Goal: Check status: Check status

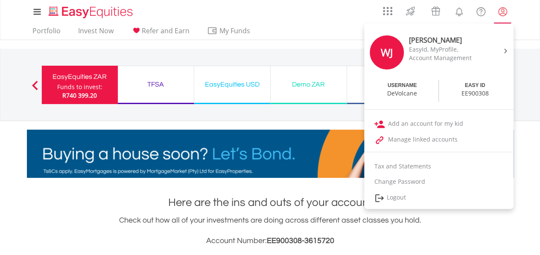
scroll to position [82, 162]
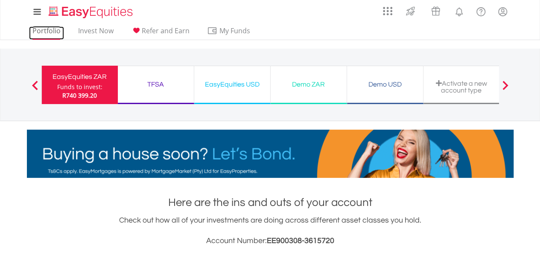
click at [47, 29] on link "Portfolio" at bounding box center [46, 32] width 35 height 13
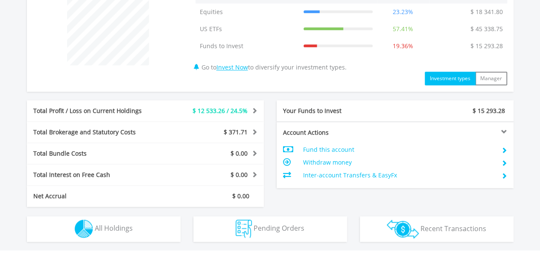
scroll to position [427, 0]
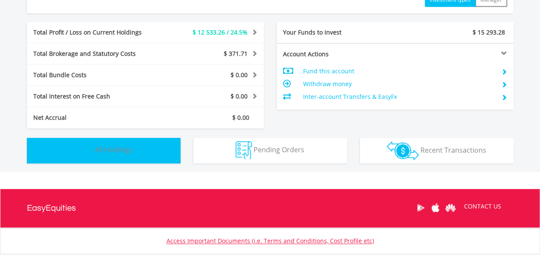
click at [92, 149] on img "button" at bounding box center [84, 150] width 18 height 18
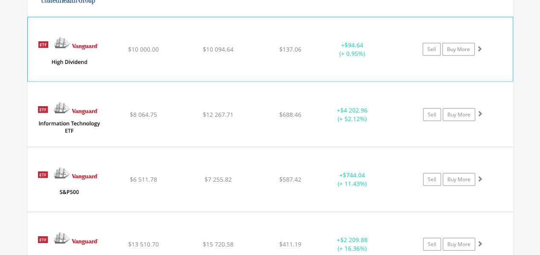
scroll to position [957, 0]
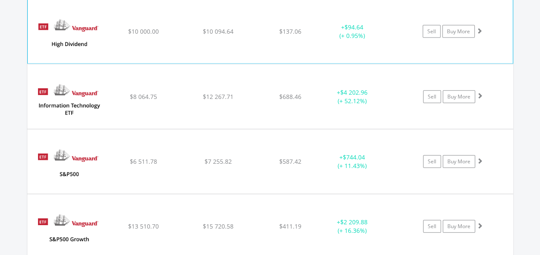
click at [480, 29] on span at bounding box center [479, 31] width 6 height 6
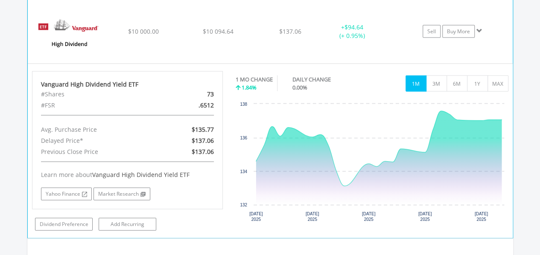
click at [479, 29] on span at bounding box center [479, 31] width 6 height 6
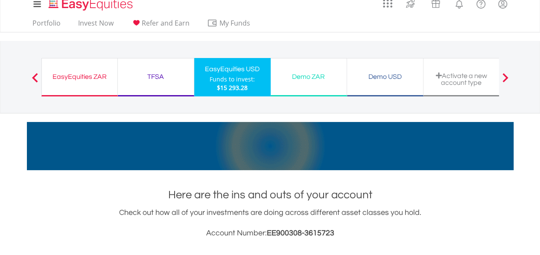
scroll to position [0, 0]
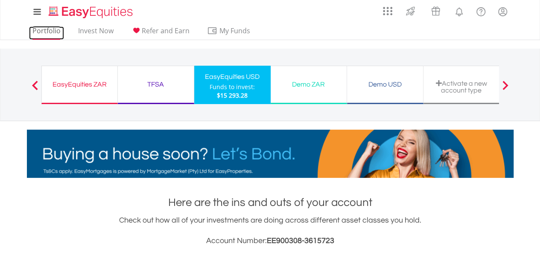
click at [43, 31] on link "Portfolio" at bounding box center [46, 32] width 35 height 13
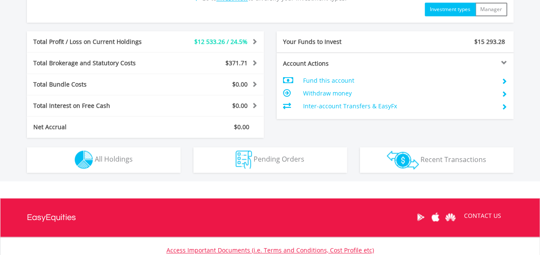
scroll to position [427, 0]
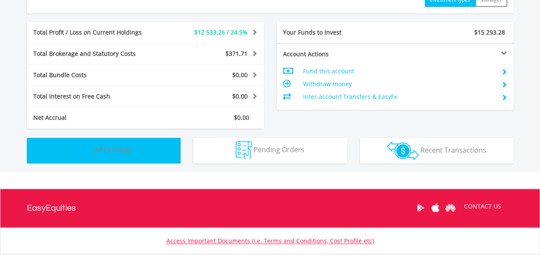
click at [116, 143] on button "Holdings All Holdings" at bounding box center [104, 151] width 154 height 26
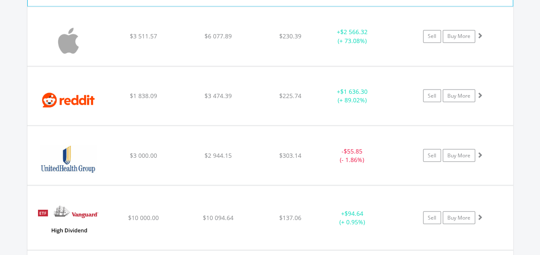
scroll to position [786, 0]
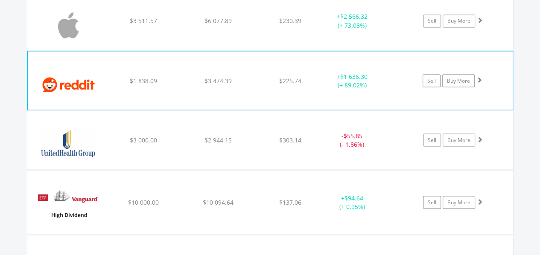
click at [481, 77] on span at bounding box center [479, 79] width 6 height 6
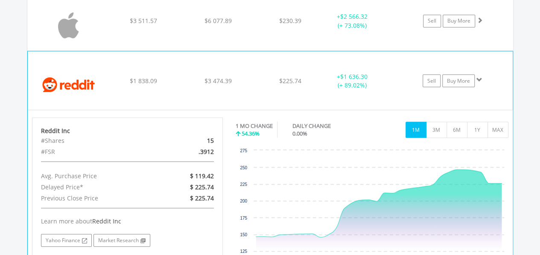
click at [481, 77] on span at bounding box center [479, 79] width 6 height 6
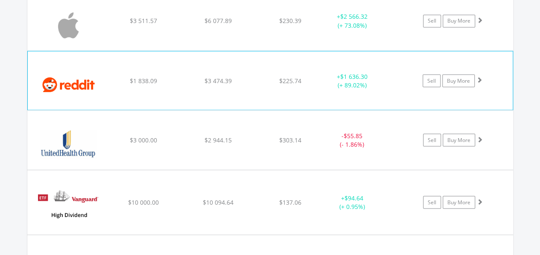
click at [481, 77] on span at bounding box center [479, 79] width 6 height 6
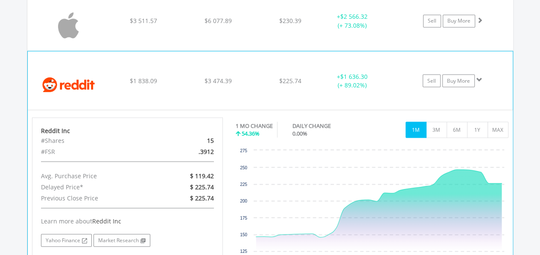
click at [479, 77] on span at bounding box center [479, 79] width 6 height 6
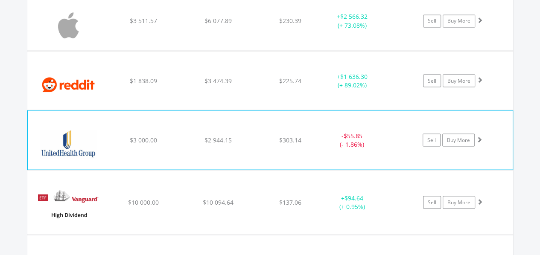
click at [479, 136] on span at bounding box center [479, 139] width 6 height 6
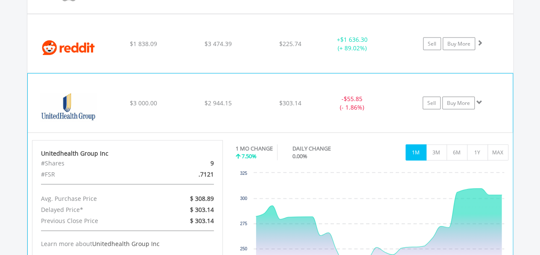
scroll to position [872, 0]
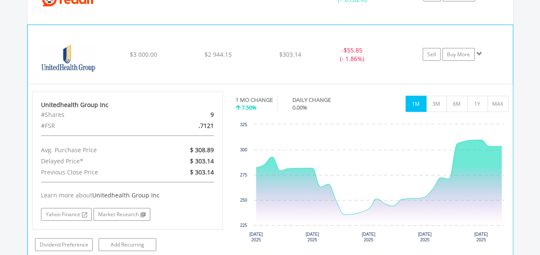
click at [479, 53] on span at bounding box center [479, 54] width 6 height 6
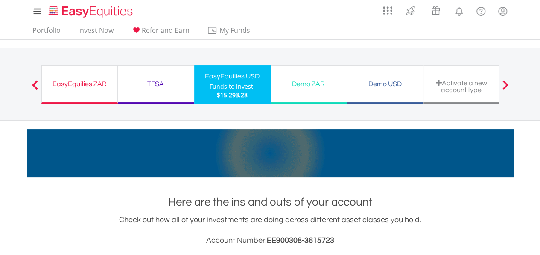
scroll to position [0, 0]
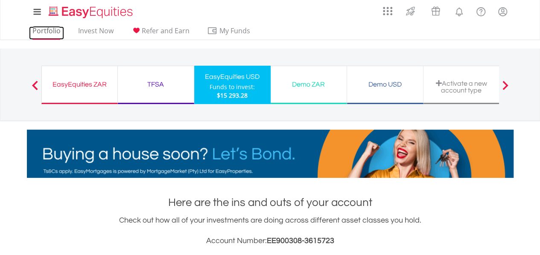
click at [47, 30] on link "Portfolio" at bounding box center [46, 32] width 35 height 13
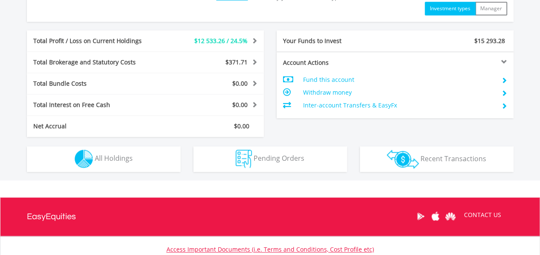
scroll to position [427, 0]
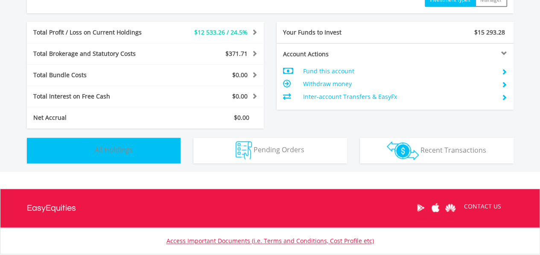
click at [156, 150] on button "Holdings All Holdings" at bounding box center [104, 151] width 154 height 26
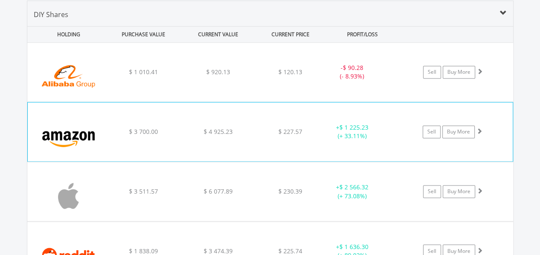
scroll to position [701, 0]
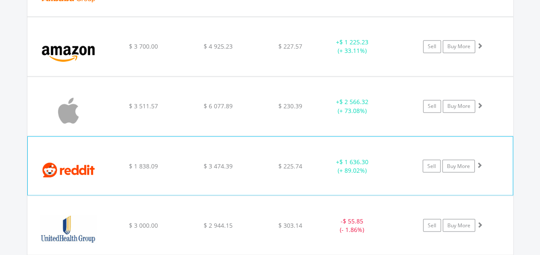
click at [477, 164] on span at bounding box center [479, 165] width 6 height 6
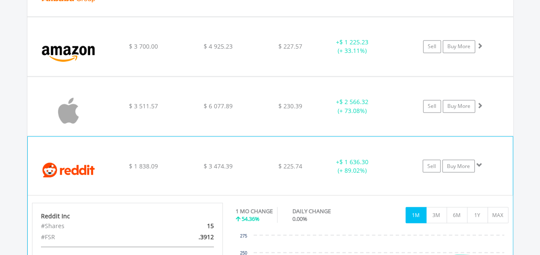
click at [477, 164] on span at bounding box center [479, 165] width 6 height 6
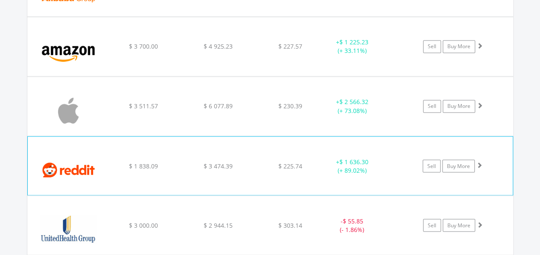
click at [479, 162] on span at bounding box center [479, 165] width 6 height 6
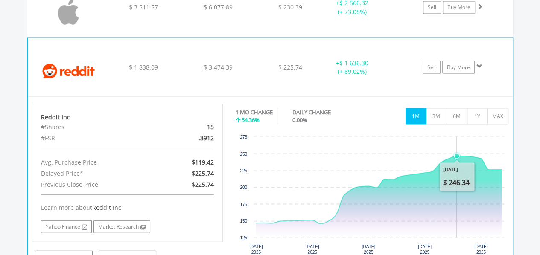
scroll to position [786, 0]
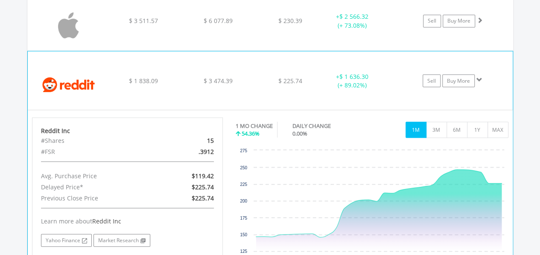
click at [476, 76] on span at bounding box center [479, 79] width 6 height 6
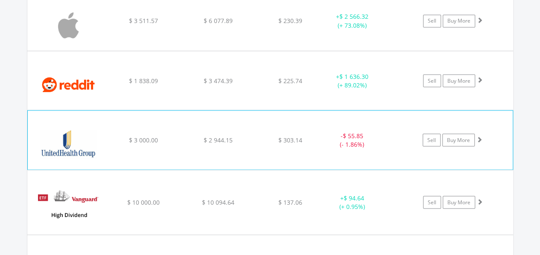
click at [479, 136] on span at bounding box center [479, 139] width 6 height 6
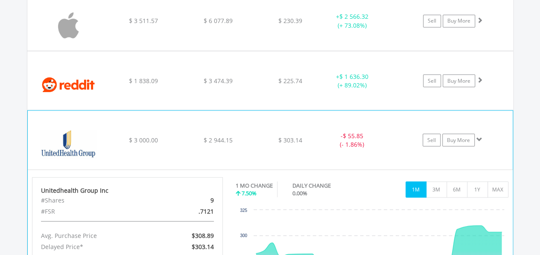
click at [479, 136] on span at bounding box center [479, 139] width 6 height 6
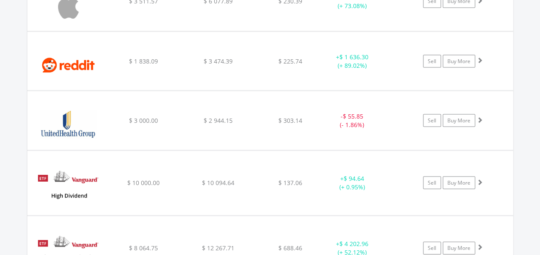
scroll to position [701, 0]
